Goal: Find contact information: Find contact information

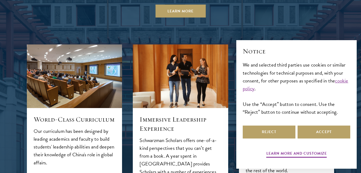
scroll to position [618, 0]
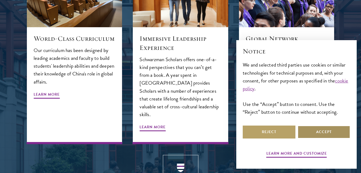
click at [321, 129] on button "Accept" at bounding box center [323, 131] width 53 height 13
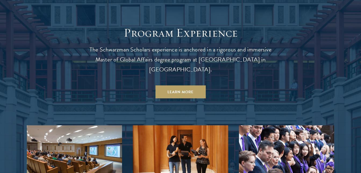
scroll to position [564, 0]
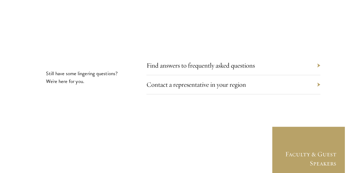
scroll to position [1747, 0]
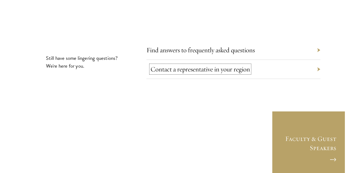
click at [184, 65] on link "Contact a representative in your region" at bounding box center [199, 69] width 99 height 8
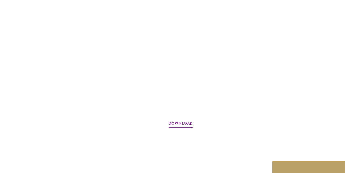
scroll to position [752, 0]
